Goal: Information Seeking & Learning: Find contact information

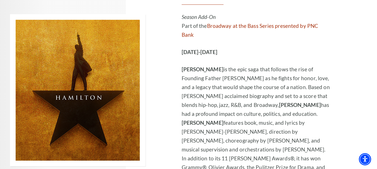
scroll to position [4267, 0]
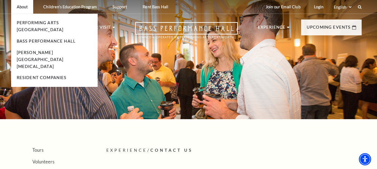
click at [29, 6] on li "About Performing Arts Fort Worth Bass Performance Hall Maddox Muse Center Resid…" at bounding box center [22, 7] width 22 height 14
click at [24, 9] on p "About" at bounding box center [22, 6] width 11 height 5
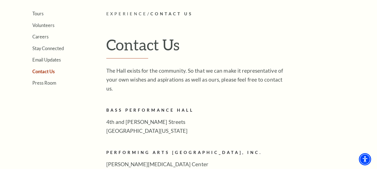
scroll to position [479, 0]
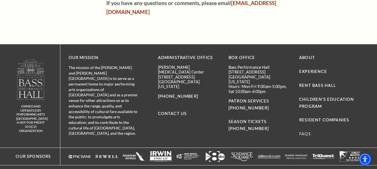
click at [305, 132] on link "FAQs" at bounding box center [305, 134] width 12 height 5
